Goal: Information Seeking & Learning: Learn about a topic

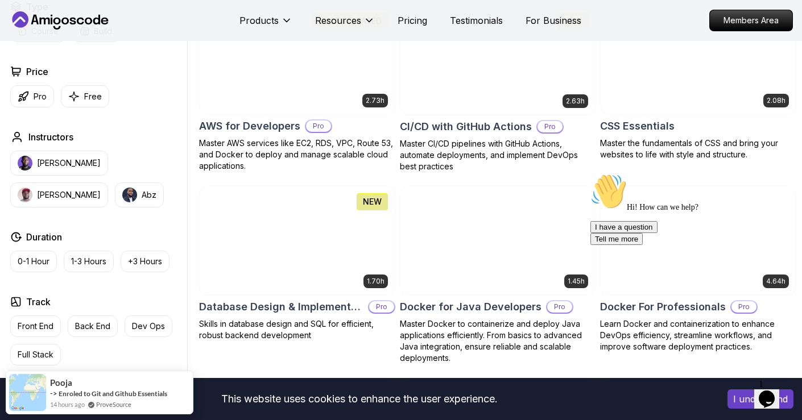
scroll to position [817, 0]
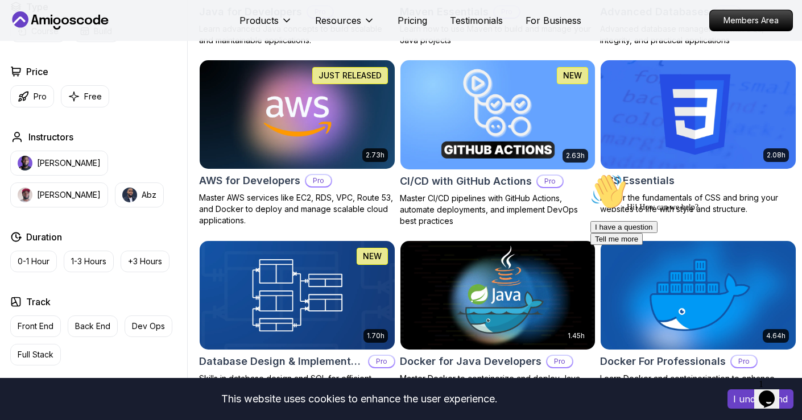
click at [466, 108] on img at bounding box center [497, 114] width 205 height 114
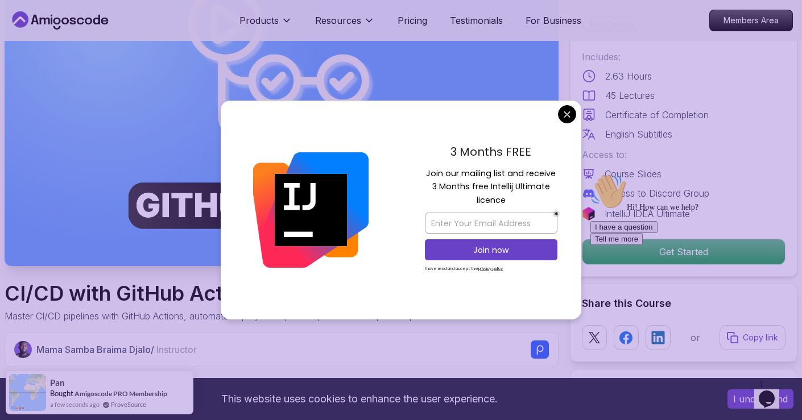
scroll to position [116, 0]
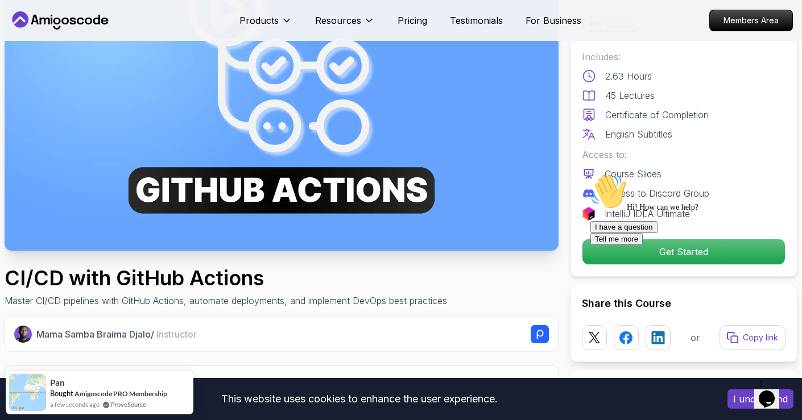
scroll to position [136, 0]
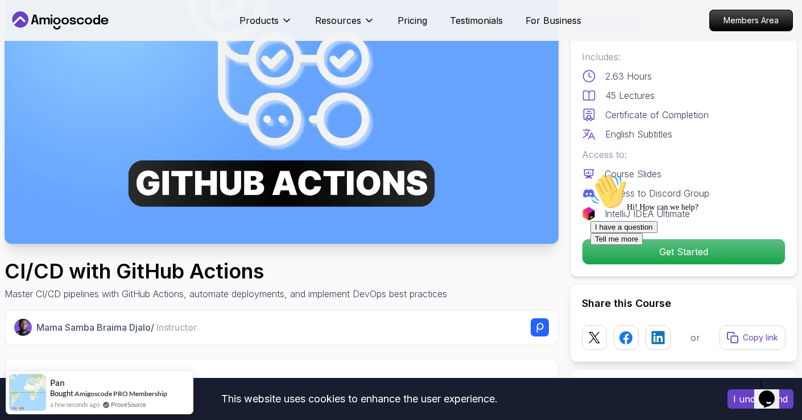
click at [672, 173] on div at bounding box center [692, 173] width 205 height 0
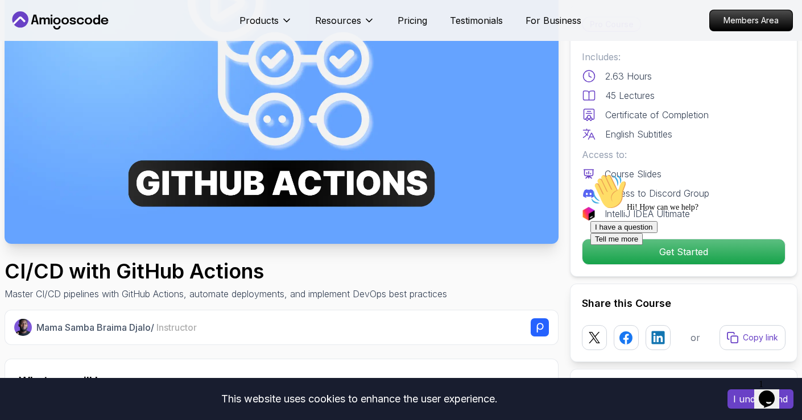
click at [687, 245] on div "Hi! How can we help? I have a question Tell me more" at bounding box center [692, 209] width 205 height 72
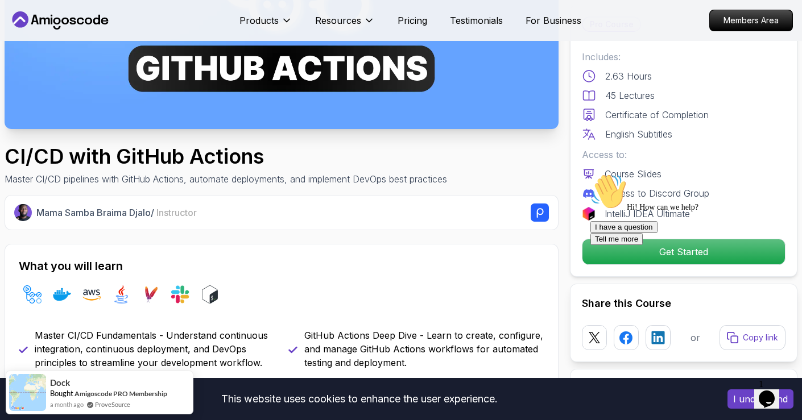
scroll to position [386, 0]
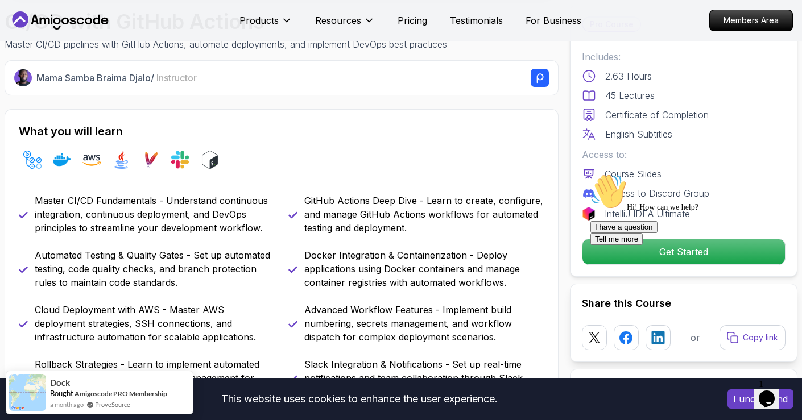
click at [683, 173] on div at bounding box center [692, 173] width 205 height 0
click at [704, 173] on div at bounding box center [692, 173] width 205 height 0
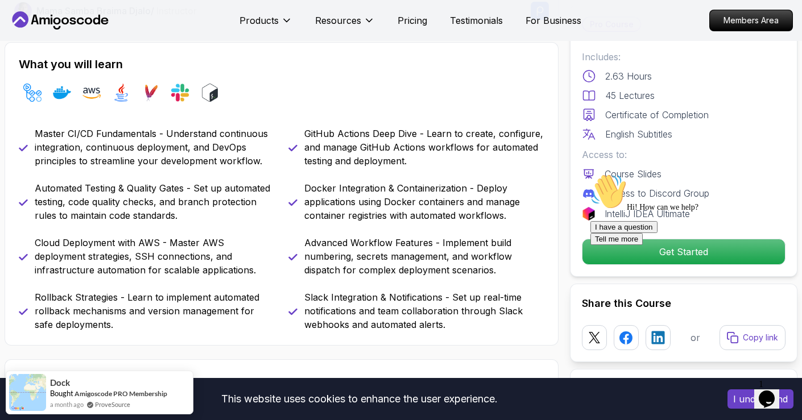
scroll to position [700, 0]
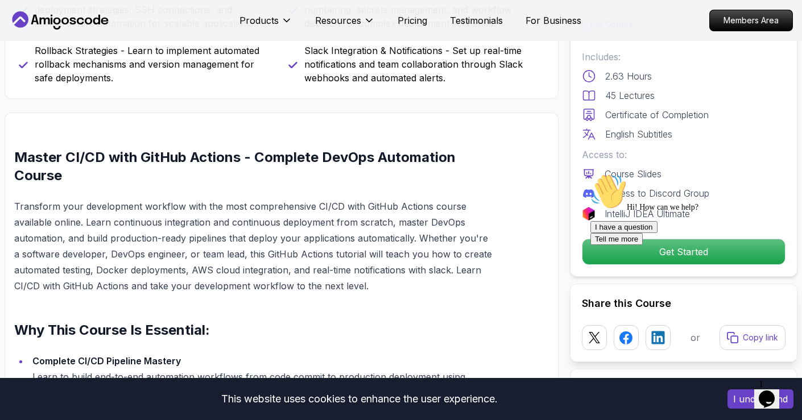
click at [689, 173] on div at bounding box center [692, 173] width 205 height 0
click at [688, 173] on div at bounding box center [692, 173] width 205 height 0
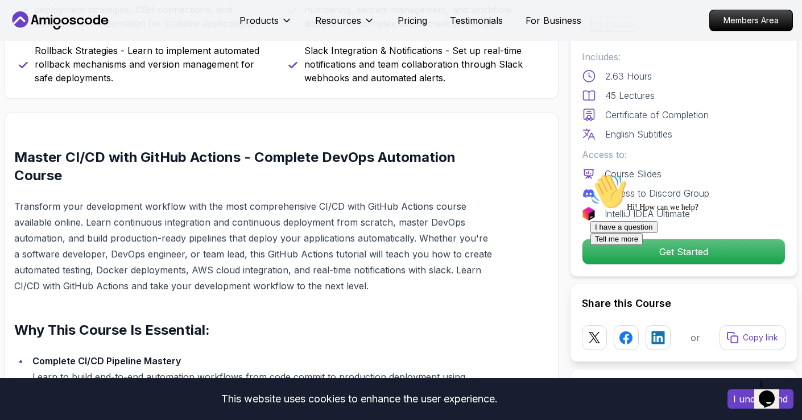
click at [688, 173] on div at bounding box center [692, 173] width 205 height 0
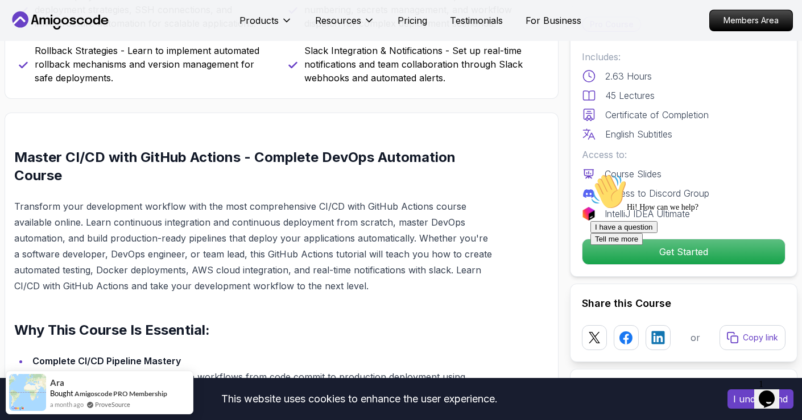
click at [688, 173] on div at bounding box center [692, 173] width 205 height 0
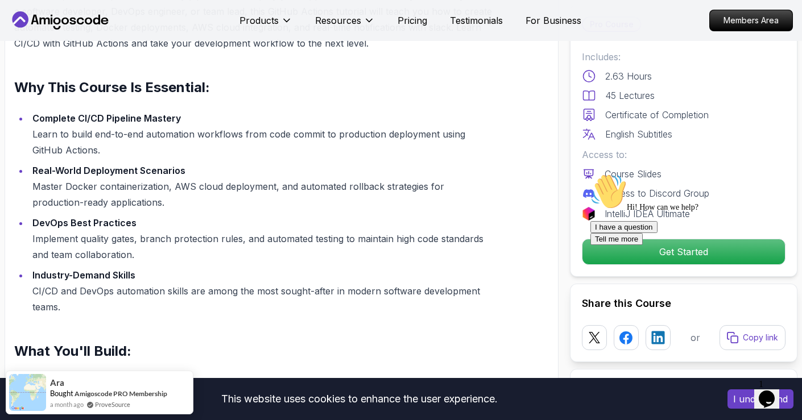
scroll to position [695, 0]
